Goal: Communication & Community: Share content

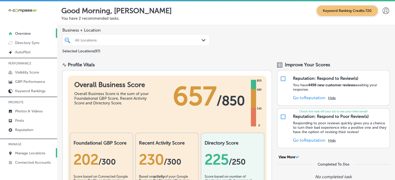
click at [24, 152] on p "Manage Locations" at bounding box center [30, 153] width 30 height 4
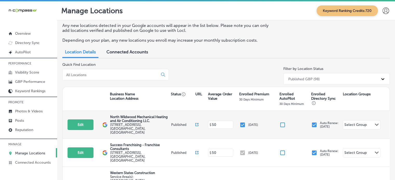
scroll to position [8, 0]
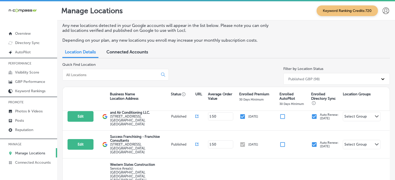
click at [102, 75] on input at bounding box center [111, 75] width 91 height 5
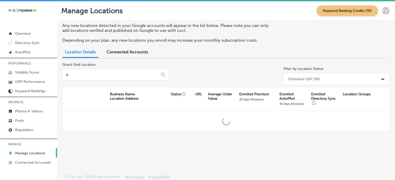
scroll to position [0, 0]
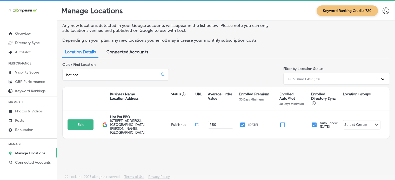
type input "hot pot"
click at [88, 123] on button "Edit" at bounding box center [80, 125] width 26 height 11
select select "US"
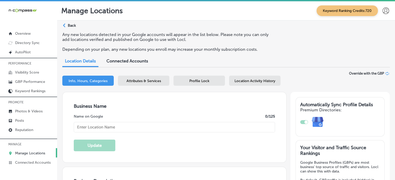
type input "Hot Pot BBQ"
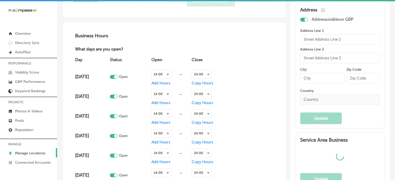
type input "[STREET_ADDRESS]"
type input "[GEOGRAPHIC_DATA][PERSON_NAME]"
type input "33966"
type input "US"
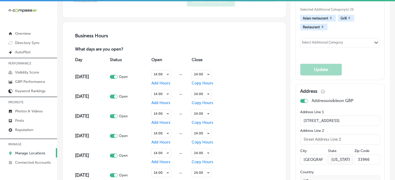
type textarea "Hot Pot & BBQ in Fort Myers, FL offers a unique dining experience that awakens …"
checkbox input "true"
type input "https://www.facebook.com/hotpotbbqfm"
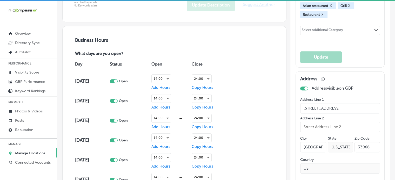
type input "+1 239 338 9999"
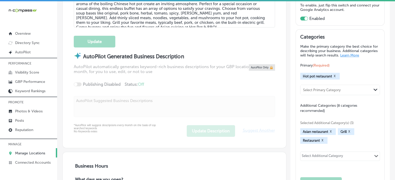
scroll to position [223, 0]
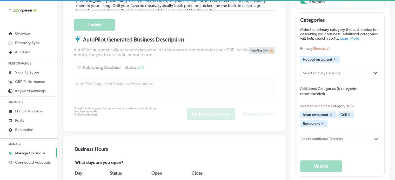
click at [110, 73] on div "AutoPilot automatically generates keyword-rich business descriptions for your G…" at bounding box center [174, 63] width 201 height 32
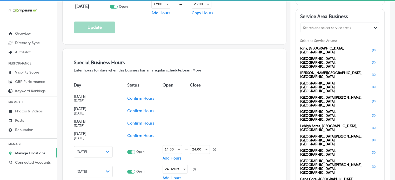
scroll to position [526, 0]
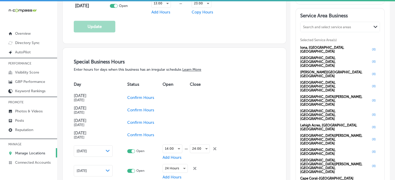
click at [18, 81] on p "GBP Performance" at bounding box center [30, 82] width 30 height 4
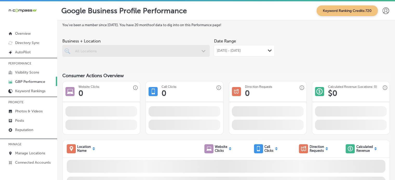
click at [240, 49] on span "Aug 01, 2025 - Aug 31, 2025" at bounding box center [228, 51] width 24 height 4
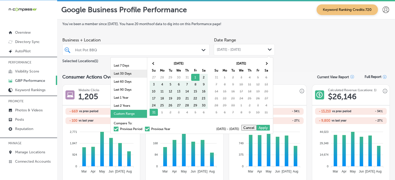
scroll to position [1, 0]
click at [126, 92] on li "Last 90 Days" at bounding box center [128, 90] width 36 height 8
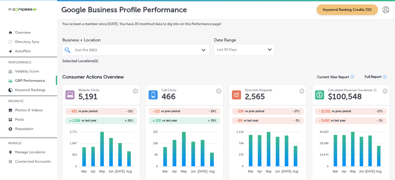
click at [232, 49] on span "Last 90 Days" at bounding box center [226, 50] width 20 height 4
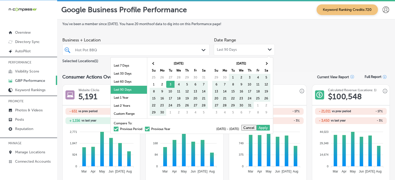
click at [146, 128] on label "Previous Year" at bounding box center [157, 129] width 25 height 3
click at [171, 128] on input "Previous Year" at bounding box center [171, 128] width 0 height 0
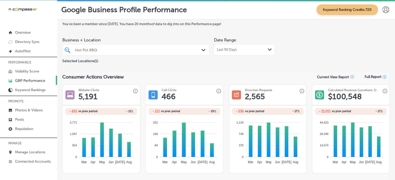
click at [228, 53] on div "Last 90 Days Path Created with Sketch." at bounding box center [243, 49] width 61 height 11
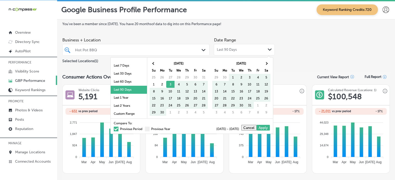
click at [126, 130] on div "Compare To: Previous Period Previous Year 06/03/2025 - 08/31/2025 Cancel Apply" at bounding box center [191, 126] width 162 height 15
click at [126, 129] on label "Previous Period" at bounding box center [128, 129] width 29 height 3
click at [143, 128] on input "Previous Period" at bounding box center [143, 128] width 0 height 0
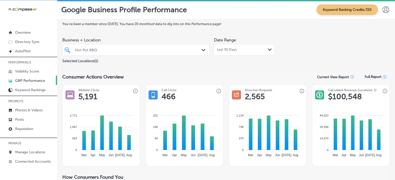
click at [224, 53] on div "Last 90 Days Path Created with Sketch." at bounding box center [243, 49] width 61 height 11
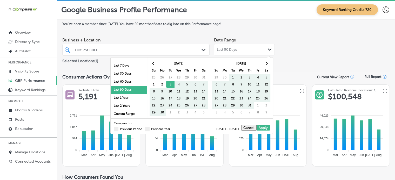
click at [149, 130] on div "Compare To: Previous Period Previous Year 06/03/2025 - 08/31/2025 Cancel Apply" at bounding box center [191, 126] width 162 height 15
click at [145, 128] on span at bounding box center [147, 129] width 5 height 5
click at [171, 128] on input "Previous Year" at bounding box center [171, 128] width 0 height 0
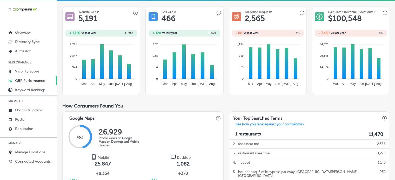
scroll to position [0, 0]
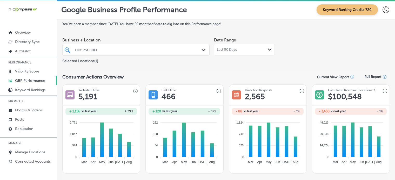
click at [231, 51] on span "Last 90 Days" at bounding box center [226, 50] width 20 height 4
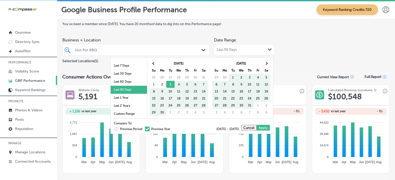
click at [231, 51] on span "Last 90 Days" at bounding box center [226, 50] width 20 height 4
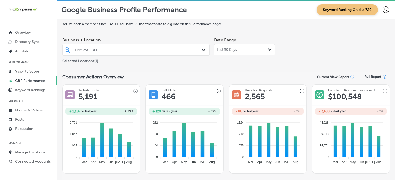
click at [231, 51] on span "Last 90 Days" at bounding box center [226, 50] width 20 height 4
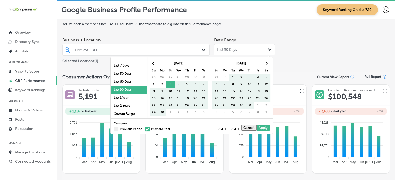
click at [231, 51] on span "Last 90 Days" at bounding box center [226, 50] width 20 height 4
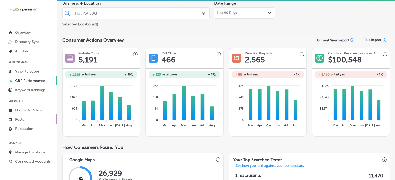
scroll to position [1, 0]
click at [38, 153] on p "Manage Locations" at bounding box center [30, 152] width 30 height 4
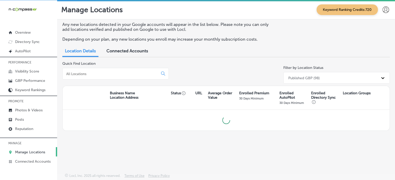
click at [99, 71] on div at bounding box center [115, 74] width 106 height 12
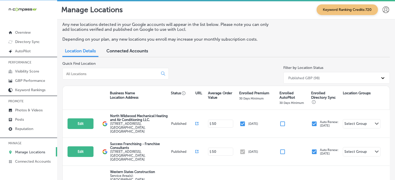
click at [99, 74] on input at bounding box center [111, 74] width 91 height 5
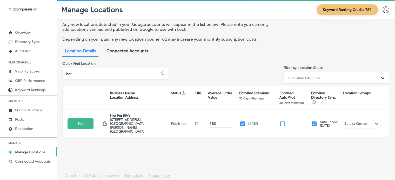
drag, startPoint x: 104, startPoint y: 75, endPoint x: 64, endPoint y: 75, distance: 40.2
click at [64, 75] on div "hot" at bounding box center [115, 74] width 106 height 12
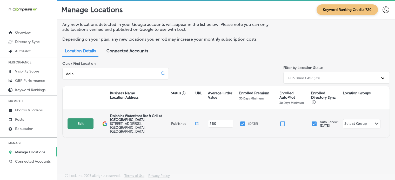
type input "dolp"
click at [85, 121] on button "Edit" at bounding box center [80, 124] width 26 height 11
select select "US"
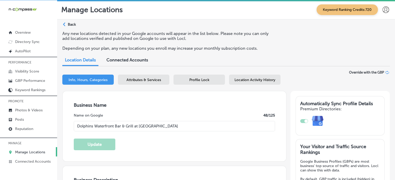
type input "Dolphins Waterfront Bar & Grill at [GEOGRAPHIC_DATA]"
checkbox input "true"
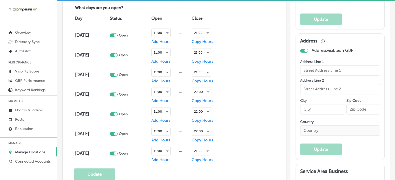
type input "http://dolphinsgrill.com/"
type input "+1 321 338 2220"
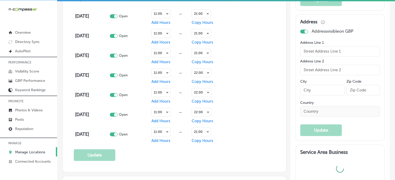
type textarea "Dolphins Waterfront Bar & Grill at Cape Crossing is Florida’s Space Coast newes…"
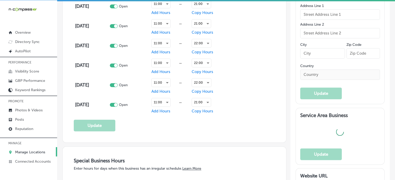
type input "[STREET_ADDRESS]"
type input "[PERSON_NAME][GEOGRAPHIC_DATA]"
type input "32953"
type input "US"
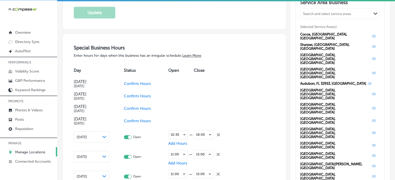
scroll to position [498, 0]
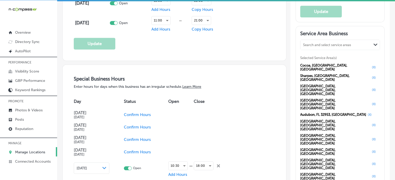
click at [261, 165] on div "Day Status Open Close Columbus Day Oct 13, 2025 Confirm Hours Veterans Day Nov …" at bounding box center [174, 172] width 201 height 157
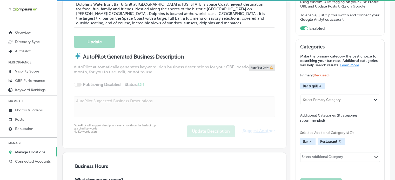
scroll to position [196, 0]
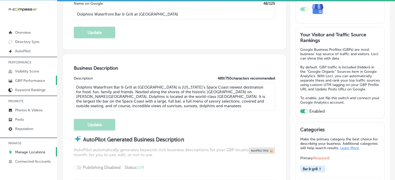
scroll to position [109, 0]
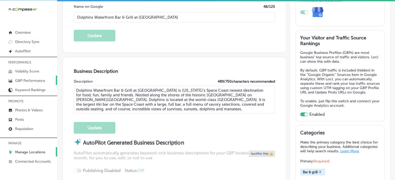
click at [25, 81] on p "GBP Performance" at bounding box center [30, 81] width 30 height 4
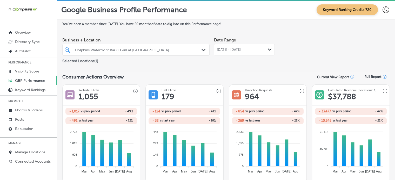
click at [245, 44] on div "Aug 01, 2025 - Aug 31, 2025 Path Created with Sketch." at bounding box center [243, 49] width 61 height 11
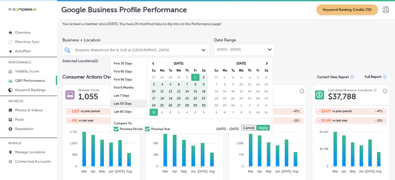
scroll to position [30, 0]
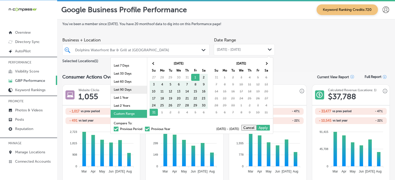
click at [120, 89] on li "Last 90 Days" at bounding box center [128, 90] width 36 height 8
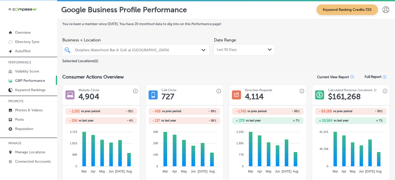
click at [233, 48] on span "Last 90 Days" at bounding box center [226, 50] width 20 height 4
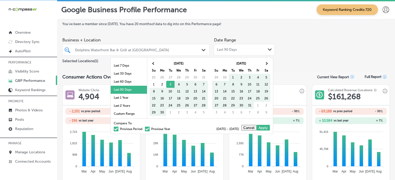
click at [145, 129] on span at bounding box center [147, 129] width 5 height 5
click at [171, 128] on input "Previous Year" at bounding box center [171, 128] width 0 height 0
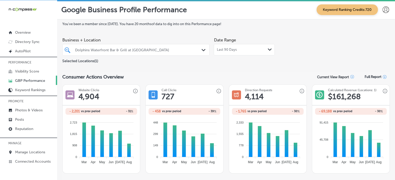
click at [230, 51] on span "Last 90 Days" at bounding box center [226, 50] width 20 height 4
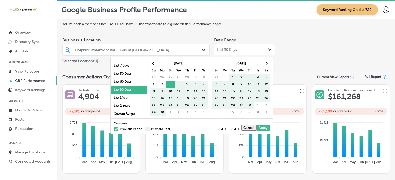
click at [116, 128] on label "Previous Period" at bounding box center [128, 129] width 29 height 3
click at [143, 128] on input "Previous Period" at bounding box center [143, 128] width 0 height 0
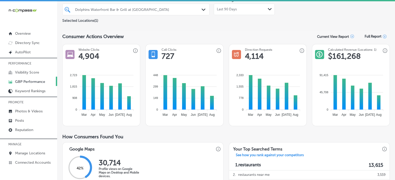
scroll to position [0, 0]
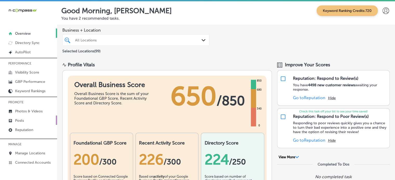
click at [30, 121] on link "Posts" at bounding box center [28, 120] width 57 height 9
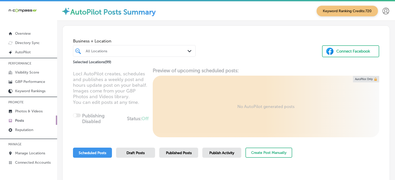
click at [101, 53] on div "All Locations" at bounding box center [137, 51] width 102 height 4
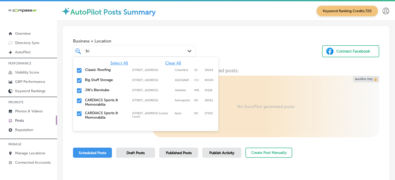
type input "b"
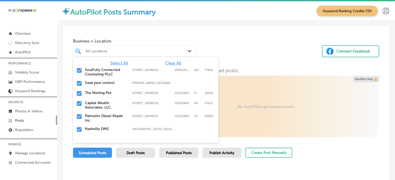
click at [173, 63] on span "Clear All" at bounding box center [173, 63] width 16 height 5
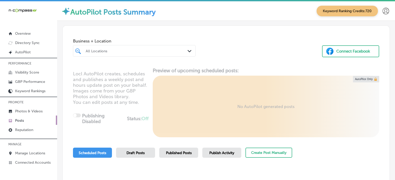
click at [132, 52] on div "All Locations" at bounding box center [137, 51] width 102 height 4
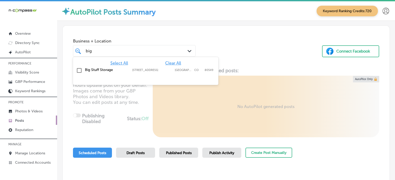
click at [97, 66] on div "Big Stuff Storage [STREET_ADDRESS][GEOGRAPHIC_DATA][STREET_ADDRESS]" at bounding box center [145, 71] width 145 height 10
type input "big"
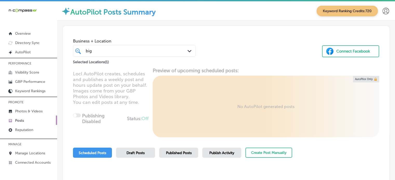
click at [207, 36] on div "Business + Location big big Path Created with Sketch. Selected Locations ( 1 ) …" at bounding box center [226, 45] width 327 height 39
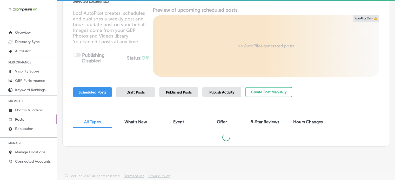
scroll to position [58, 0]
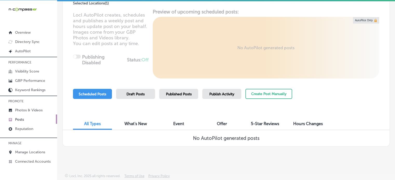
click at [209, 94] on span "Publish Activity" at bounding box center [221, 94] width 25 height 4
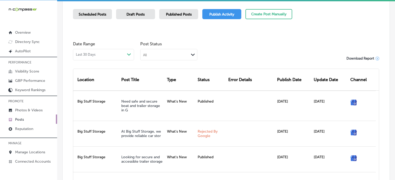
scroll to position [139, 0]
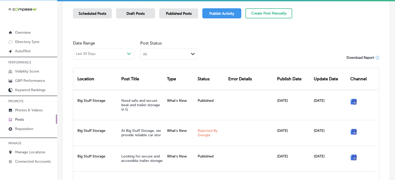
click at [181, 11] on span "Published Posts" at bounding box center [179, 13] width 26 height 4
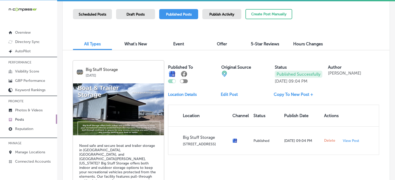
scroll to position [103, 0]
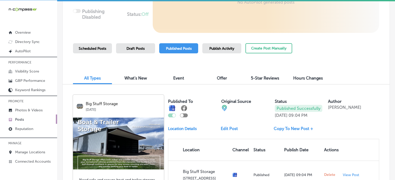
click at [98, 51] on div "Scheduled Posts" at bounding box center [92, 48] width 39 height 10
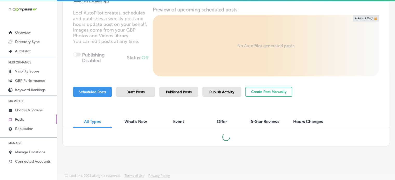
scroll to position [60, 0]
click at [98, 51] on div "Locl AutoPilot creates, schedules and publishes a weekly post and hours update …" at bounding box center [226, 42] width 327 height 70
click at [112, 85] on div "Business + Location big big Path Created with Sketch. Selected Locations ( 1 ) …" at bounding box center [225, 56] width 327 height 182
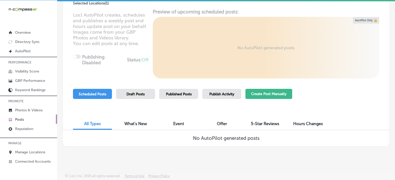
click at [254, 93] on button "Create Post Manually" at bounding box center [268, 94] width 47 height 10
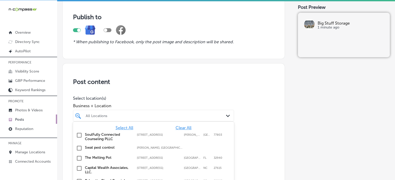
scroll to position [67, 0]
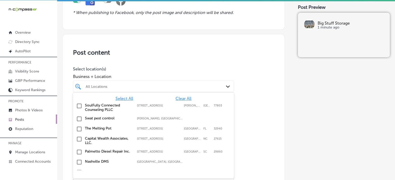
click at [162, 92] on div "option focused, 3 of 100. 100 results available. Use Up and Down to choose opti…" at bounding box center [153, 87] width 161 height 12
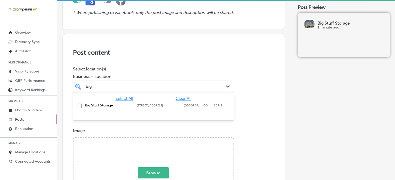
click at [96, 102] on div "Big Stuff Storage [STREET_ADDRESS][GEOGRAPHIC_DATA][STREET_ADDRESS]" at bounding box center [153, 106] width 157 height 8
type input "big"
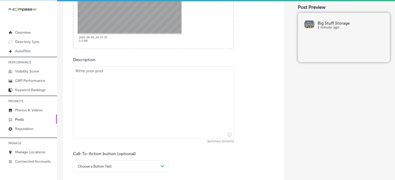
scroll to position [243, 0]
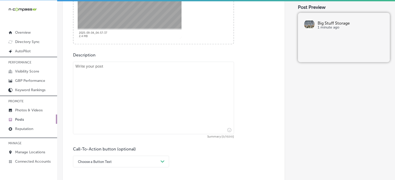
click at [189, 83] on textarea at bounding box center [153, 98] width 161 height 73
paste textarea ""Looking for a convenient and affordable storage solution for your RV, boat, or…"
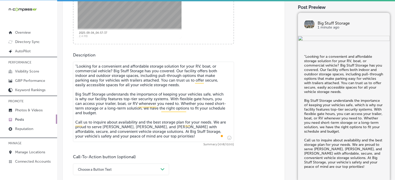
click at [76, 65] on textarea ""Looking for a convenient and affordable storage solution for your RV, boat, or…" at bounding box center [153, 102] width 161 height 80
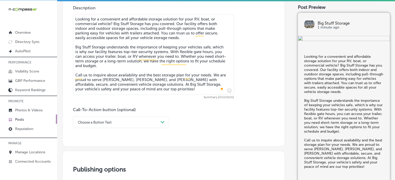
type textarea "Looking for a convenient and affordable storage solution for your RV, boat, or …"
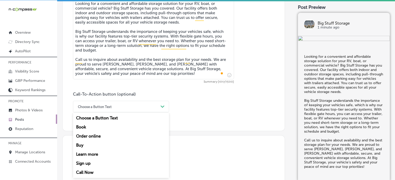
click at [146, 113] on div "option Choose a Button Text focused, 1 of 7. 7 results available. Use Up and Do…" at bounding box center [121, 107] width 96 height 12
click at [91, 170] on div "Call Now" at bounding box center [121, 172] width 96 height 9
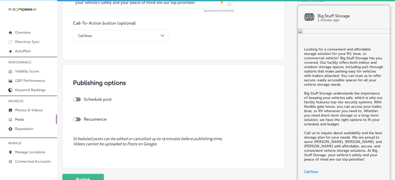
scroll to position [381, 0]
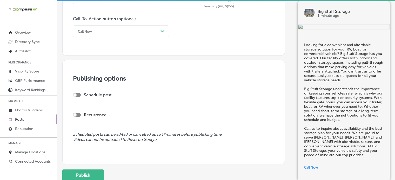
click at [78, 97] on div "Schedule post" at bounding box center [171, 97] width 197 height 9
click at [78, 95] on div at bounding box center [77, 95] width 8 height 4
checkbox input "true"
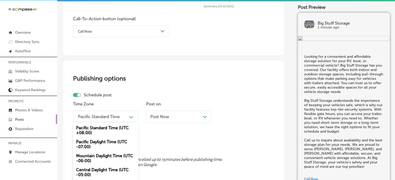
scroll to position [403, 0]
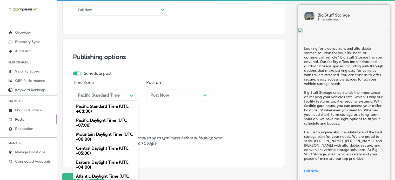
click at [109, 101] on div "option Pacific Standard Time (UTC +08:00) focused, 1 of 6. 6 results available.…" at bounding box center [105, 95] width 65 height 12
click at [103, 133] on div "Mountain Daylight Time (UTC -06:00)" at bounding box center [105, 137] width 65 height 14
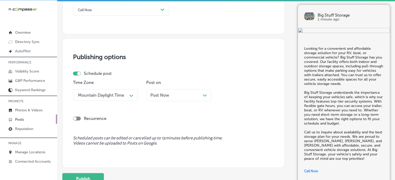
click at [175, 95] on div "Post Now Path Created with Sketch." at bounding box center [178, 95] width 57 height 5
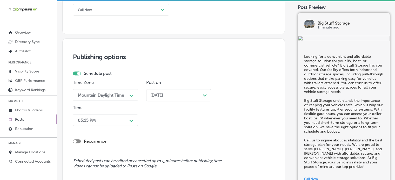
scroll to position [428, 0]
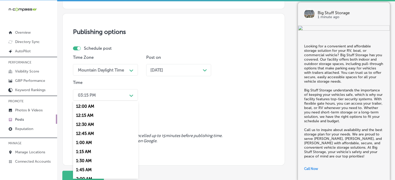
click at [122, 101] on div "option 12:15 AM focused, 2 of 96. 96 results available. Use Up and Down to choo…" at bounding box center [105, 95] width 65 height 12
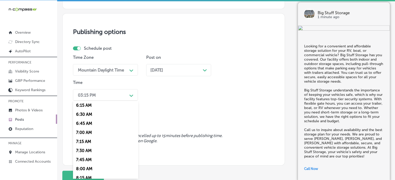
click at [83, 132] on div "7:00 AM" at bounding box center [105, 132] width 65 height 9
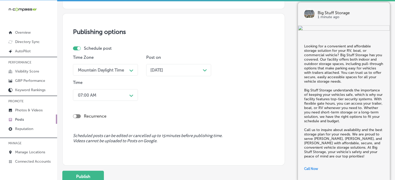
scroll to position [469, 0]
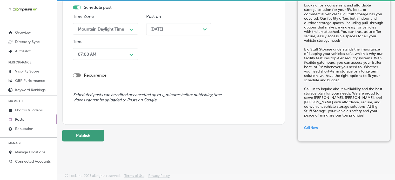
click at [93, 135] on button "Publish" at bounding box center [83, 136] width 42 height 12
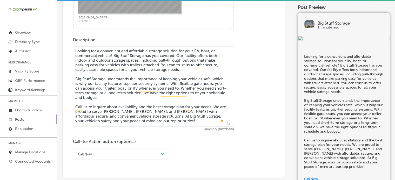
scroll to position [258, 0]
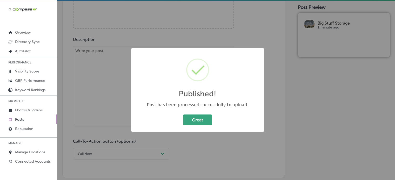
click at [199, 118] on button "Great" at bounding box center [197, 120] width 29 height 11
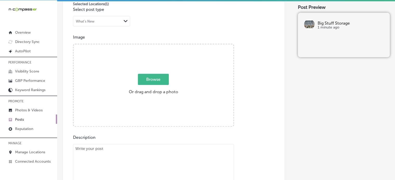
scroll to position [160, 0]
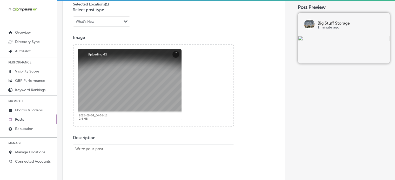
paste textarea ""Loremip dol sitametc adi elitse doeiusm tem inci utla et dolorem? Ali Enima Mi…"
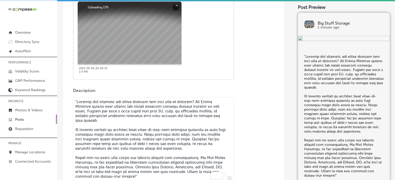
scroll to position [257, 0]
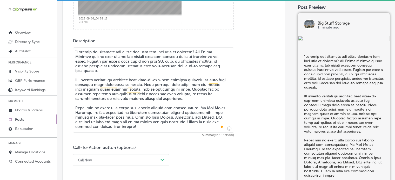
click at [77, 50] on textarea "To enrich screen reader interactions, please activate Accessibility in Grammarl…" at bounding box center [153, 89] width 161 height 85
type textarea "Loremip dol sitametc adi elitse doeiusm tem inci utla et dolorem? Ali Enima Min…"
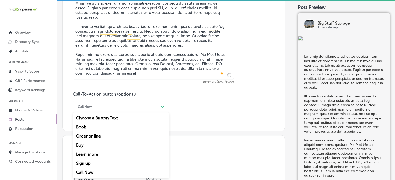
click at [148, 113] on div "option Call Now, selected. option Sign up focused, 6 of 7. 7 results available.…" at bounding box center [121, 107] width 96 height 12
click at [88, 155] on div "Learn more" at bounding box center [121, 154] width 96 height 9
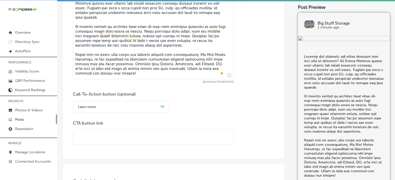
click at [148, 136] on input "text" at bounding box center [153, 137] width 160 height 14
paste input "[URL][DOMAIN_NAME]"
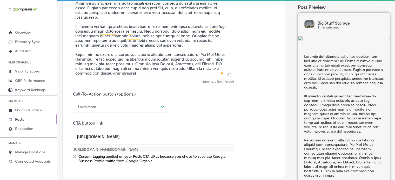
type input "[URL][DOMAIN_NAME]"
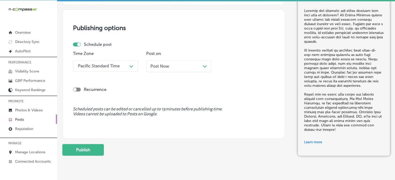
scroll to position [497, 0]
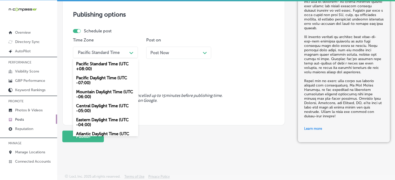
click at [115, 53] on div "Pacific Standard Time" at bounding box center [99, 52] width 42 height 5
click at [103, 96] on div "Mountain Daylight Time (UTC -06:00)" at bounding box center [105, 94] width 65 height 14
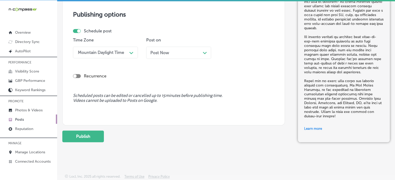
click at [174, 55] on div "Post Now Path Created with Sketch." at bounding box center [178, 53] width 65 height 12
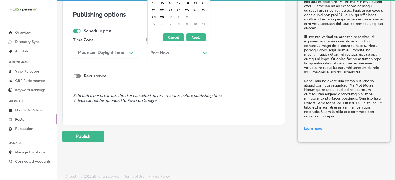
click at [188, 77] on div "Recurrence" at bounding box center [173, 76] width 201 height 5
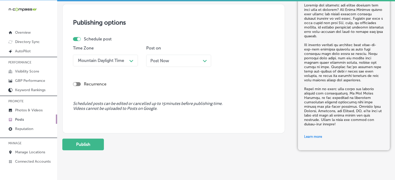
scroll to position [488, 0]
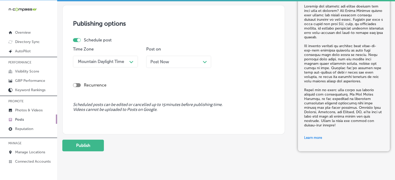
click at [184, 62] on div "Post Now Path Created with Sketch." at bounding box center [178, 61] width 57 height 5
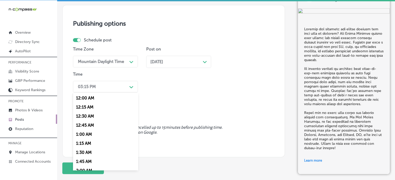
click at [124, 88] on div "03:15 PM" at bounding box center [101, 86] width 52 height 9
click at [86, 106] on div "7:00 AM" at bounding box center [105, 106] width 65 height 9
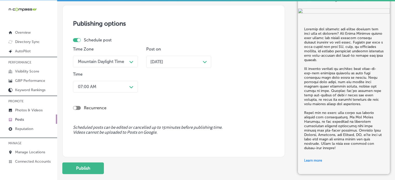
scroll to position [511, 0]
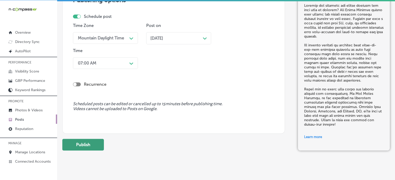
click at [91, 141] on button "Publish" at bounding box center [83, 145] width 42 height 12
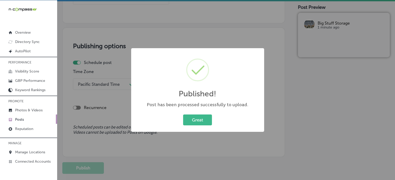
scroll to position [418, 0]
click at [201, 117] on button "Great" at bounding box center [197, 120] width 29 height 11
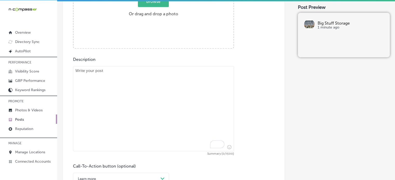
scroll to position [119, 0]
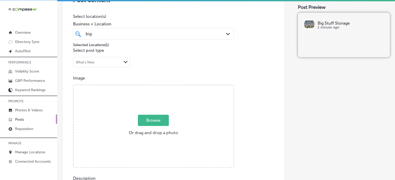
click at [170, 74] on div "Post content Select location(s) Business + Location big big Path Created with S…" at bounding box center [173, 151] width 222 height 341
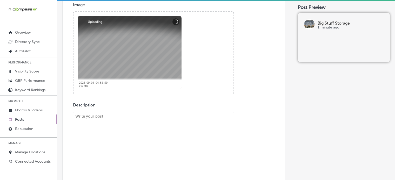
scroll to position [194, 0]
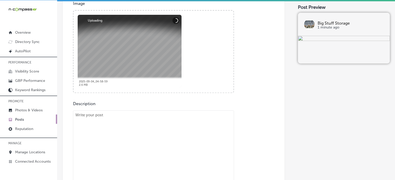
paste textarea ""Need affordable and convenient storage for your commercial vehicle or RV? Big …"
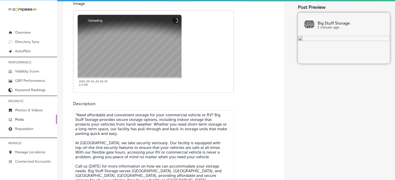
click at [164, 128] on textarea ""Need affordable and convenient storage for your commercial vehicle or RV? Big …" at bounding box center [153, 152] width 161 height 85
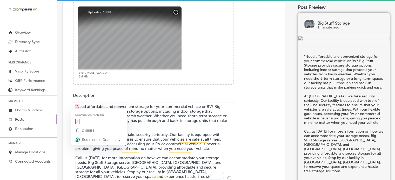
click at [76, 106] on textarea ""Need affordable and convenient storage for your commercial vehicle or RV? Big …" at bounding box center [153, 142] width 161 height 80
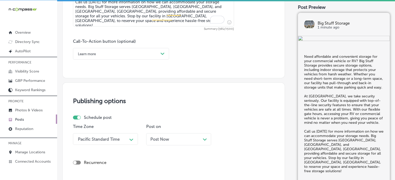
scroll to position [375, 0]
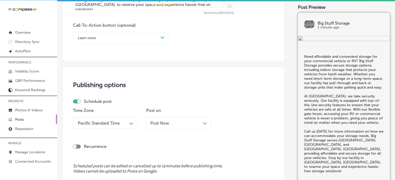
type textarea "Need affordable and convenient storage for your commercial vehicle or RV? Big S…"
click at [125, 36] on div "Learn more" at bounding box center [116, 38] width 83 height 8
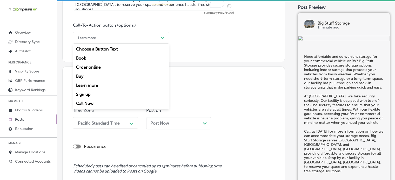
click at [90, 103] on div "Call Now" at bounding box center [121, 103] width 96 height 9
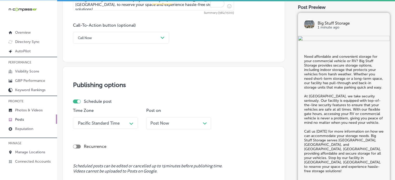
scroll to position [403, 0]
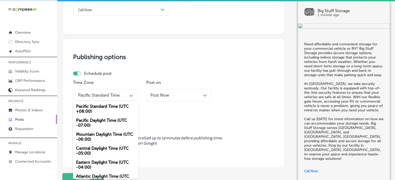
click at [103, 101] on div "option Mountain Daylight Time (UTC -06:00), selected. option Pacific Daylight T…" at bounding box center [105, 95] width 65 height 12
click at [99, 134] on div "Mountain Daylight Time (UTC -06:00)" at bounding box center [105, 137] width 65 height 14
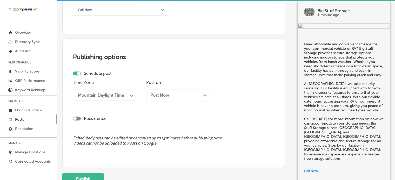
click at [172, 93] on div "Post Now Path Created with Sketch." at bounding box center [178, 95] width 57 height 5
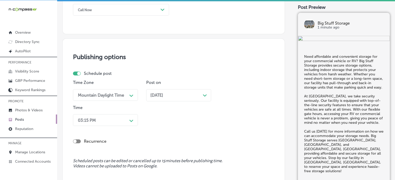
scroll to position [428, 0]
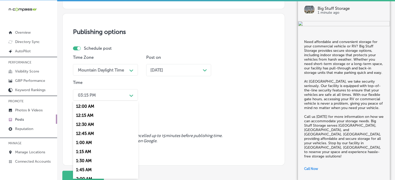
click at [122, 101] on div "option 7:00 AM, selected. option 12:30 AM focused, 3 of 96. 96 results availabl…" at bounding box center [105, 95] width 65 height 12
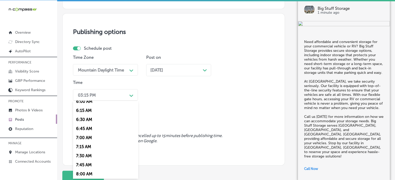
click at [85, 138] on div "7:00 AM" at bounding box center [105, 137] width 65 height 9
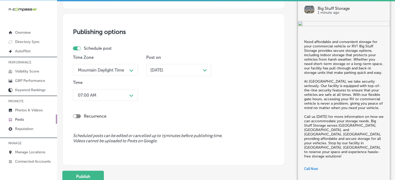
scroll to position [469, 0]
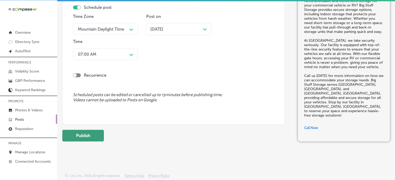
click at [95, 134] on button "Publish" at bounding box center [83, 136] width 42 height 12
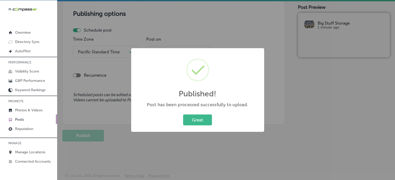
scroll to position [446, 0]
click at [202, 119] on button "Great" at bounding box center [197, 120] width 29 height 11
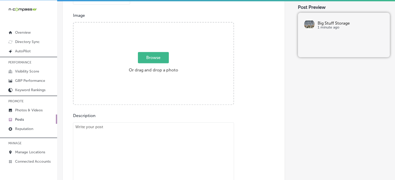
scroll to position [182, 0]
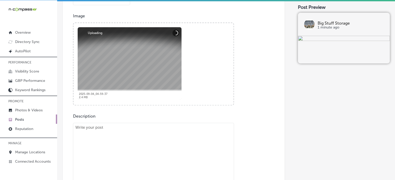
click at [182, 119] on div "Description Summary (0/1500) Call-To-Action button (optional) Call Now Path Cre…" at bounding box center [173, 175] width 201 height 123
click at [183, 135] on textarea "To enrich screen reader interactions, please activate Accessibility in Grammarl…" at bounding box center [153, 163] width 161 height 80
paste textarea ""Looking for convenient and secure storage? Big Stuff Storage offers a variety …"
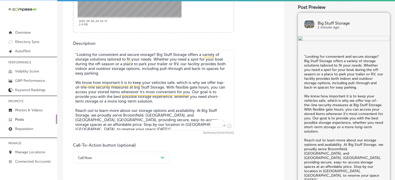
scroll to position [255, 0]
click at [77, 53] on textarea ""Looking for convenient and secure storage? Big Stuff Storage offers a variety …" at bounding box center [153, 90] width 161 height 80
type textarea "Looking for convenient and secure storage? Big Stuff Storage offers a variety o…"
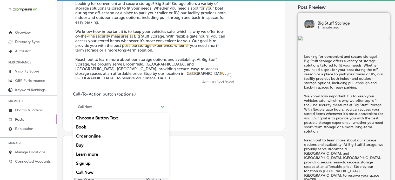
click at [142, 113] on div "option Call Now, selected. option Learn more focused, 5 of 7. 7 results availab…" at bounding box center [121, 107] width 96 height 12
click at [98, 156] on div "Learn more" at bounding box center [121, 154] width 96 height 9
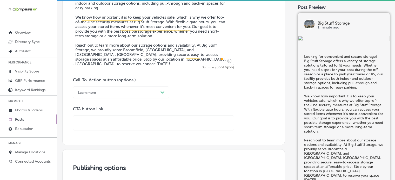
scroll to position [320, 0]
click at [164, 124] on input "text" at bounding box center [153, 123] width 160 height 14
paste input "[URL][DOMAIN_NAME]"
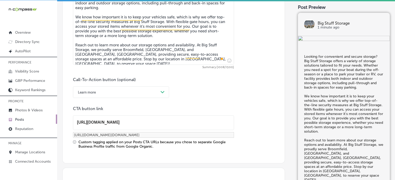
type input "[URL][DOMAIN_NAME]"
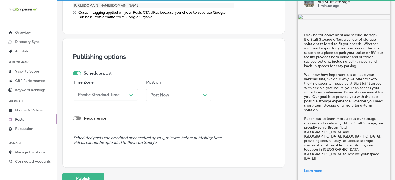
scroll to position [492, 0]
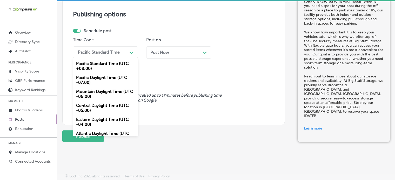
click at [105, 50] on div "Pacific Standard Time" at bounding box center [99, 52] width 42 height 5
click at [99, 93] on div "Mountain Daylight Time (UTC -06:00)" at bounding box center [105, 94] width 65 height 14
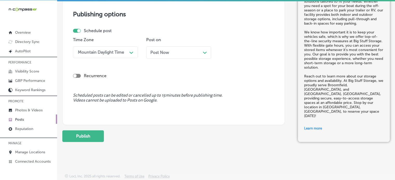
click at [166, 55] on div "Post Now Path Created with Sketch." at bounding box center [178, 52] width 65 height 12
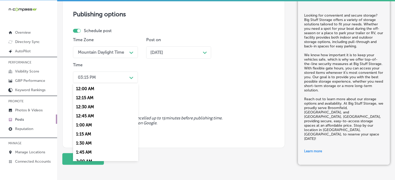
click at [120, 76] on div "03:15 PM" at bounding box center [101, 77] width 52 height 9
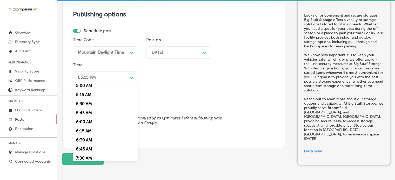
scroll to position [185, 0]
click at [85, 156] on div "7:00 AM" at bounding box center [105, 158] width 65 height 9
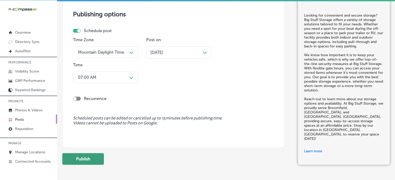
click at [92, 160] on button "Publish" at bounding box center [83, 159] width 42 height 12
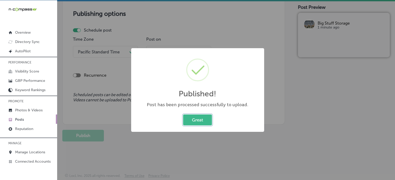
scroll to position [446, 0]
click at [200, 120] on button "Great" at bounding box center [197, 120] width 29 height 11
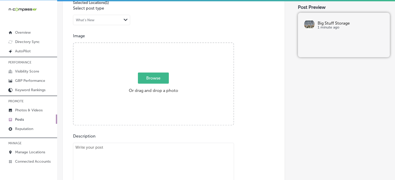
scroll to position [0, 0]
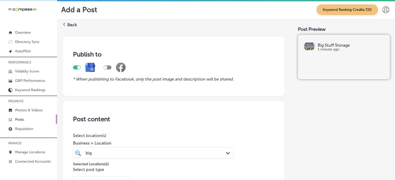
click at [70, 24] on label "Back" at bounding box center [72, 25] width 10 height 6
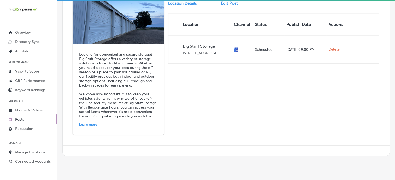
scroll to position [795, 0]
